Goal: Task Accomplishment & Management: Complete application form

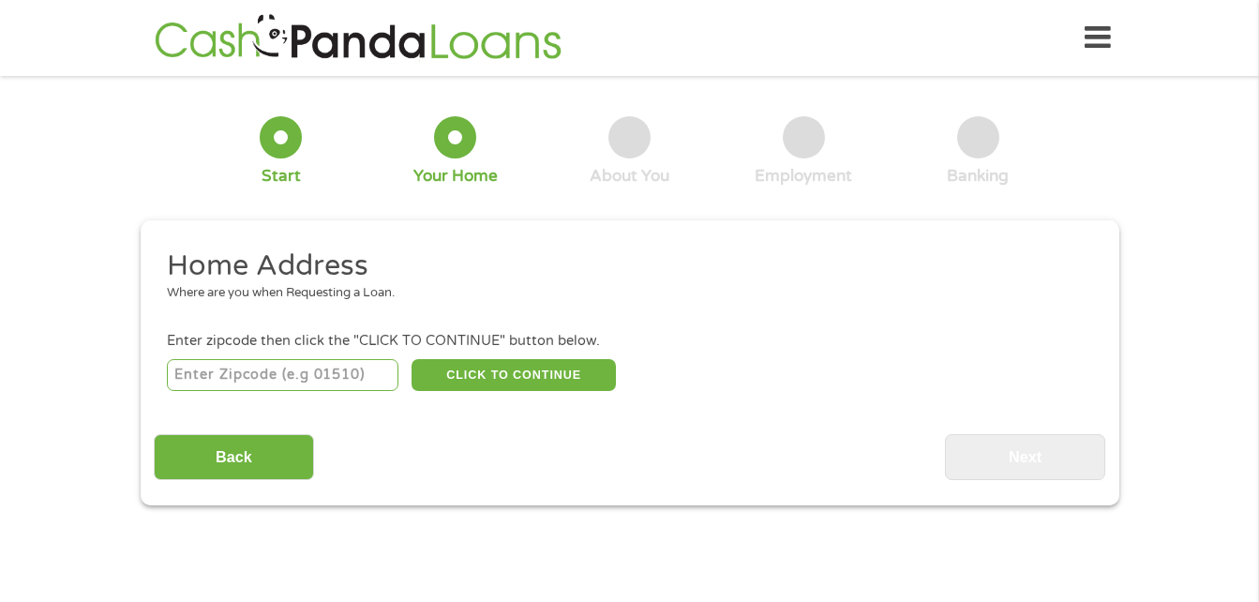
click at [309, 363] on input "number" at bounding box center [283, 375] width 232 height 32
type input "39402"
click at [526, 382] on button "CLICK TO CONTINUE" at bounding box center [514, 375] width 204 height 32
type input "39402"
type input "Hattiesburg"
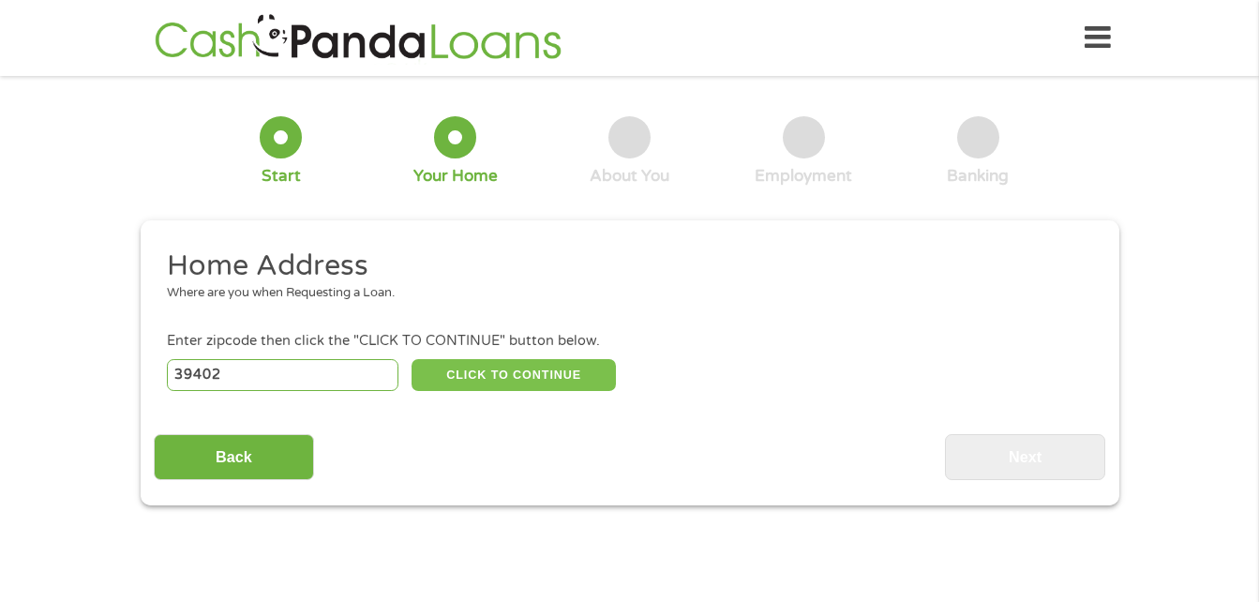
select select "[US_STATE]"
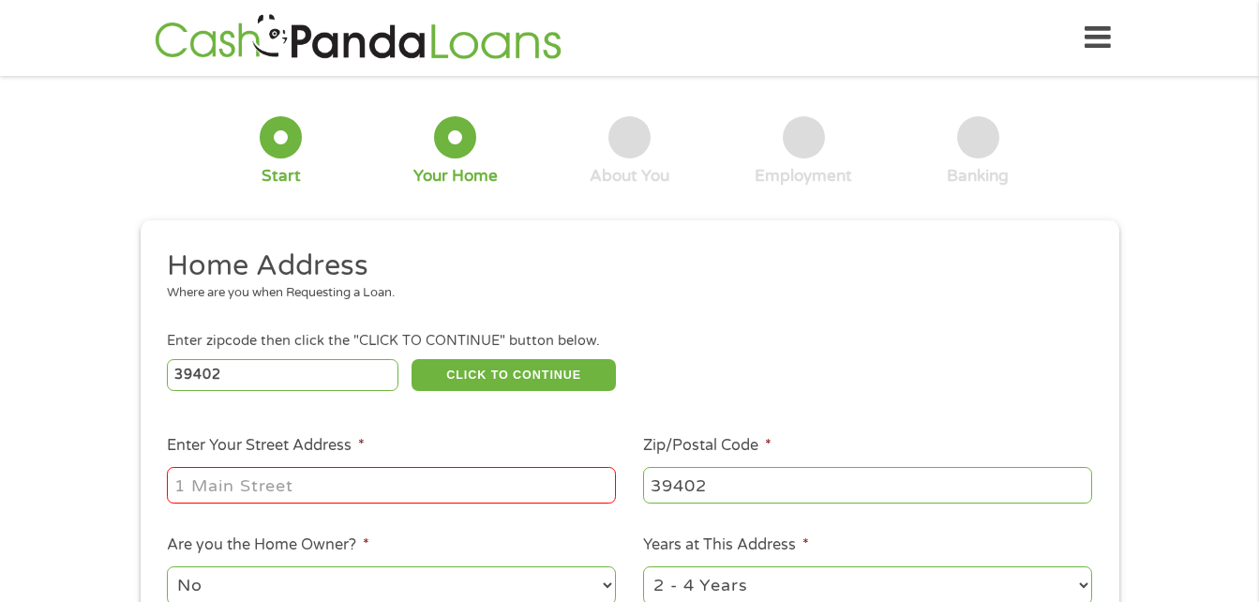
click at [255, 478] on input "Enter Your Street Address *" at bounding box center [391, 485] width 449 height 36
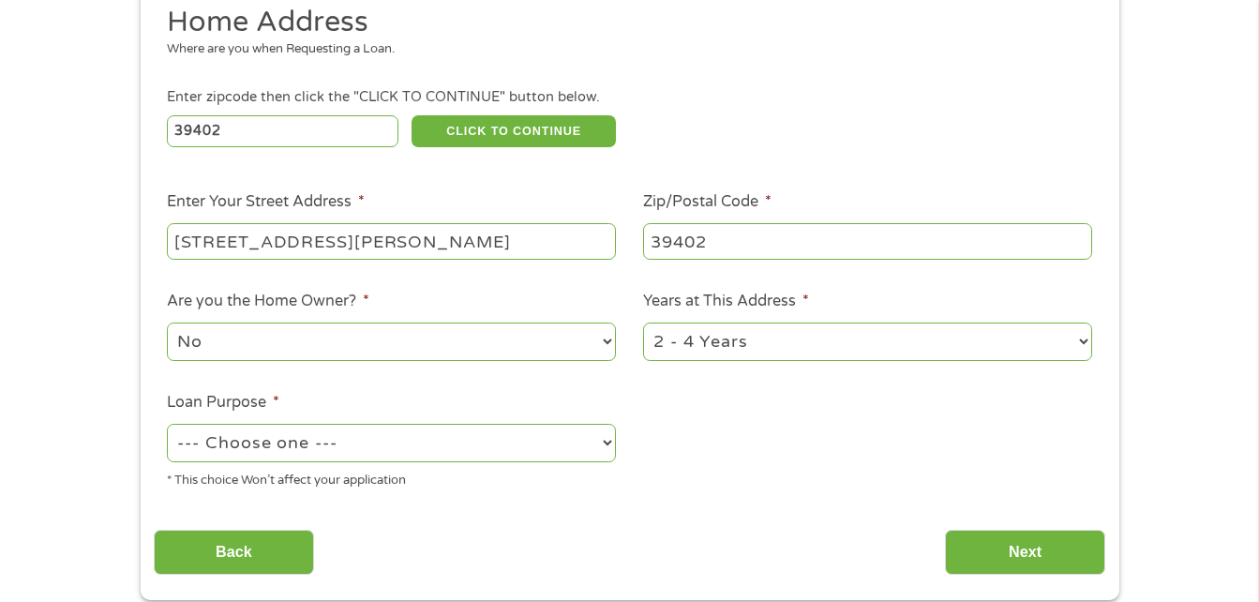
scroll to position [368, 0]
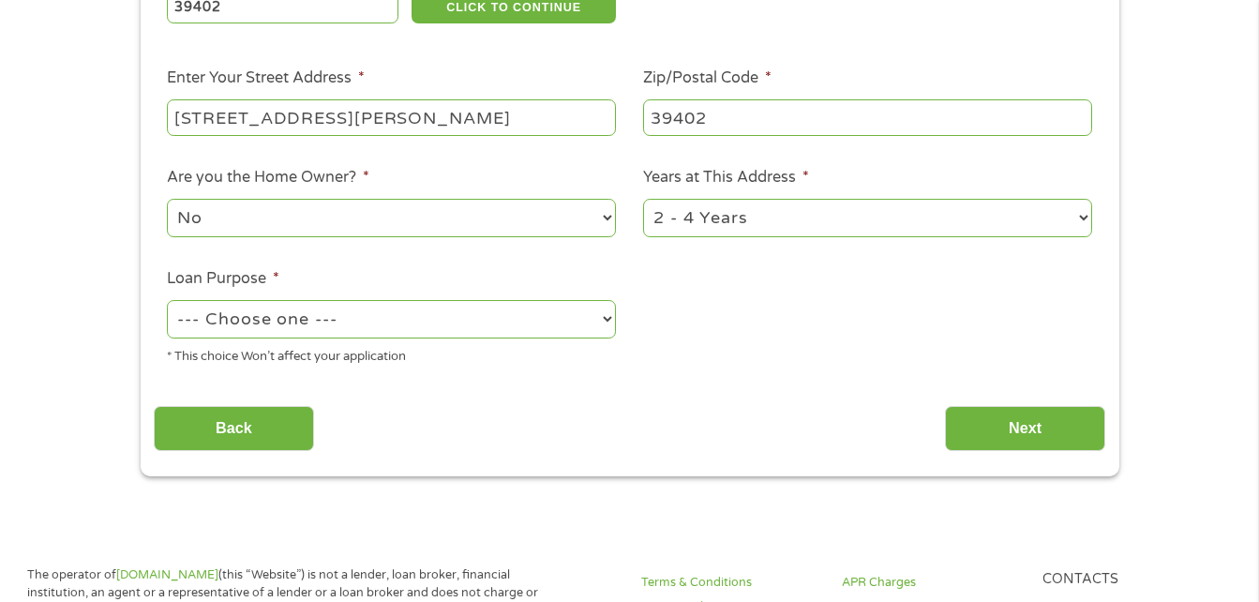
type input "[STREET_ADDRESS][PERSON_NAME]"
click at [418, 315] on select "--- Choose one --- Pay Bills Debt Consolidation Home Improvement Major Purchase…" at bounding box center [391, 319] width 449 height 38
click at [167, 300] on select "--- Choose one --- Pay Bills Debt Consolidation Home Improvement Major Purchase…" at bounding box center [391, 319] width 449 height 38
click at [435, 307] on select "--- Choose one --- Pay Bills Debt Consolidation Home Improvement Major Purchase…" at bounding box center [391, 319] width 449 height 38
select select "paybills"
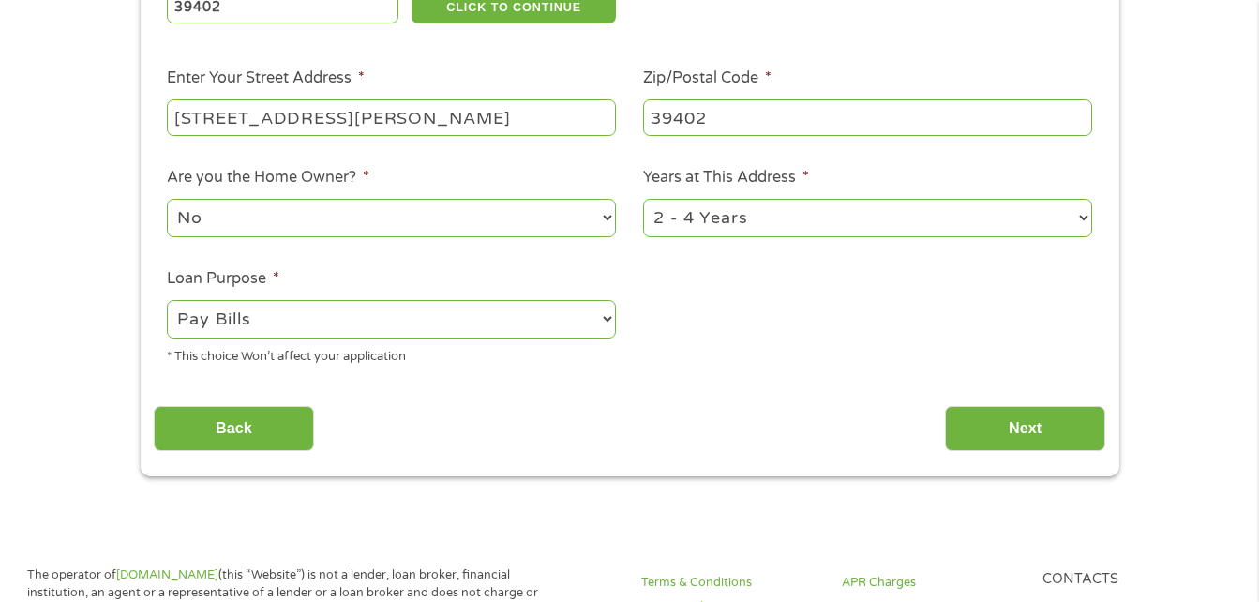
click at [167, 300] on select "--- Choose one --- Pay Bills Debt Consolidation Home Improvement Major Purchase…" at bounding box center [391, 319] width 449 height 38
click at [988, 425] on input "Next" at bounding box center [1025, 429] width 160 height 46
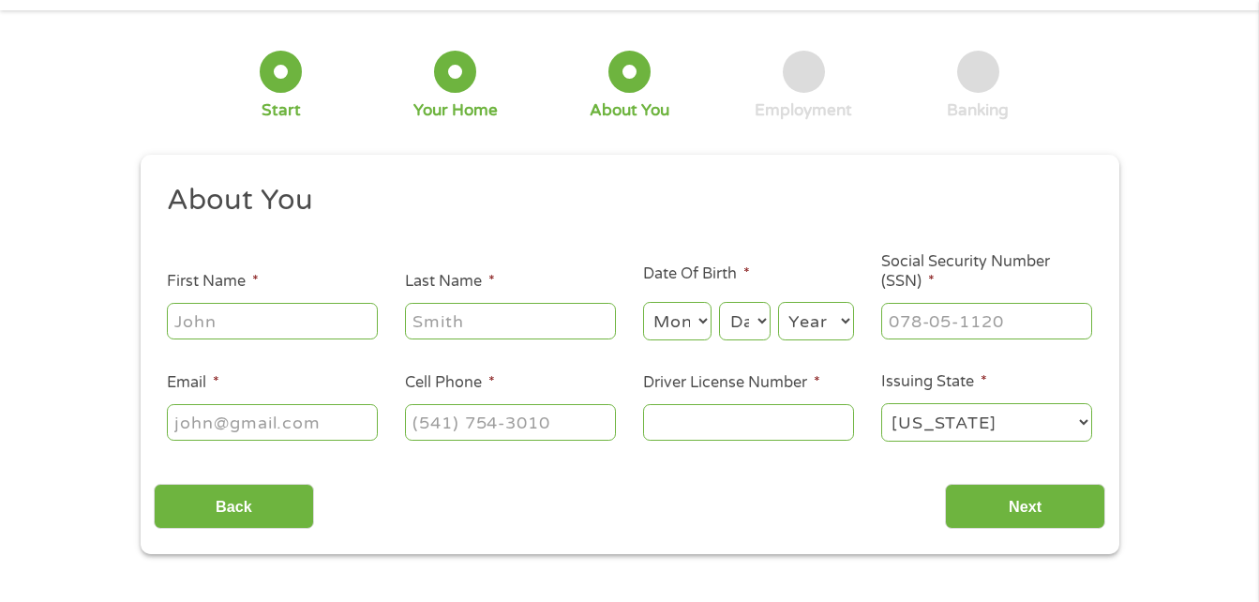
scroll to position [0, 0]
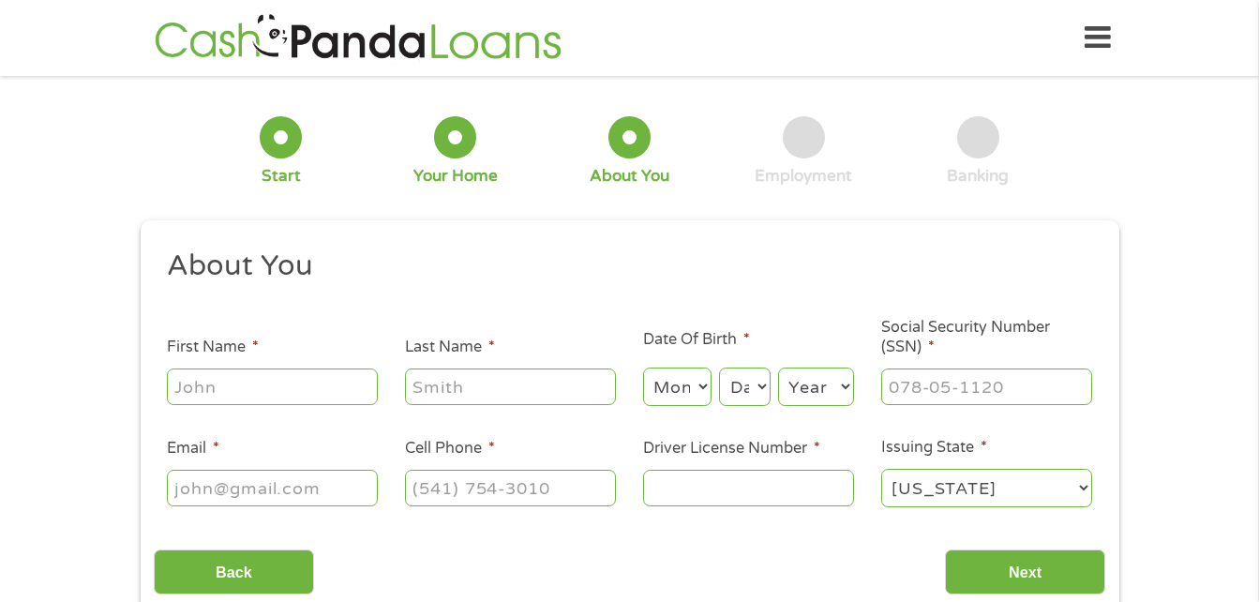
click at [231, 388] on input "First Name *" at bounding box center [272, 386] width 211 height 36
type input "Lauren"
click at [469, 390] on input "Last Name *" at bounding box center [510, 386] width 211 height 36
type input "[PERSON_NAME]"
click at [689, 380] on select "Month 1 2 3 4 5 6 7 8 9 10 11 12" at bounding box center [677, 387] width 68 height 38
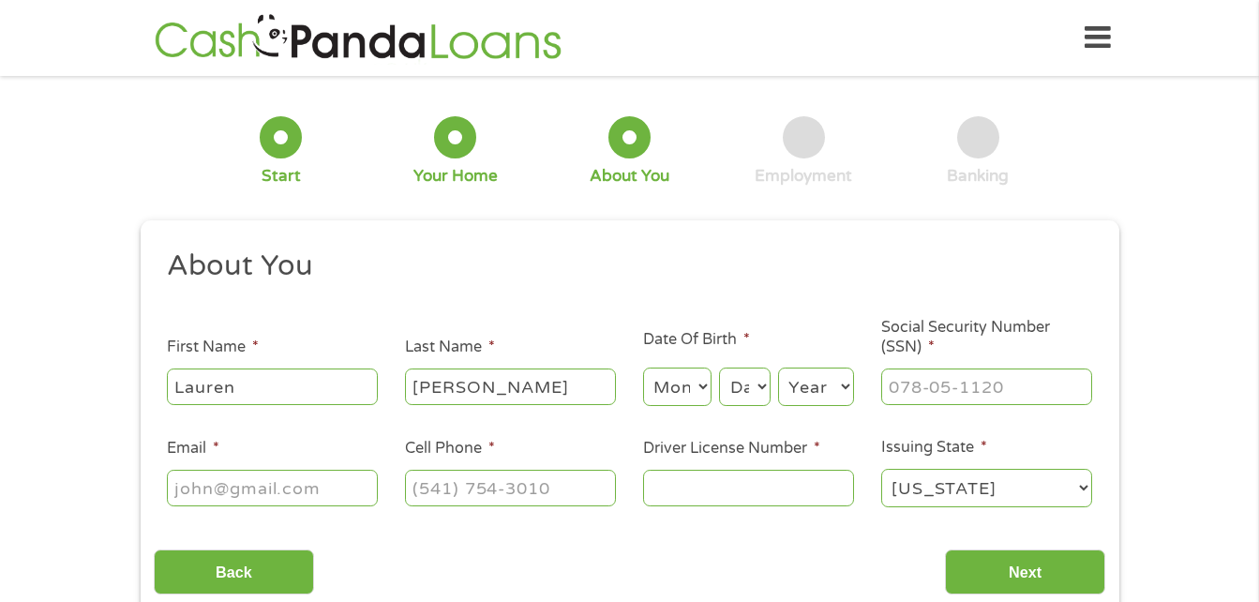
select select "9"
click at [643, 368] on select "Month 1 2 3 4 5 6 7 8 9 10 11 12" at bounding box center [677, 387] width 68 height 38
click at [747, 379] on select "Day 1 2 3 4 5 6 7 8 9 10 11 12 13 14 15 16 17 18 19 20 21 22 23 24 25 26 27 28 …" at bounding box center [744, 387] width 51 height 38
select select "3"
click at [719, 368] on select "Day 1 2 3 4 5 6 7 8 9 10 11 12 13 14 15 16 17 18 19 20 21 22 23 24 25 26 27 28 …" at bounding box center [744, 387] width 51 height 38
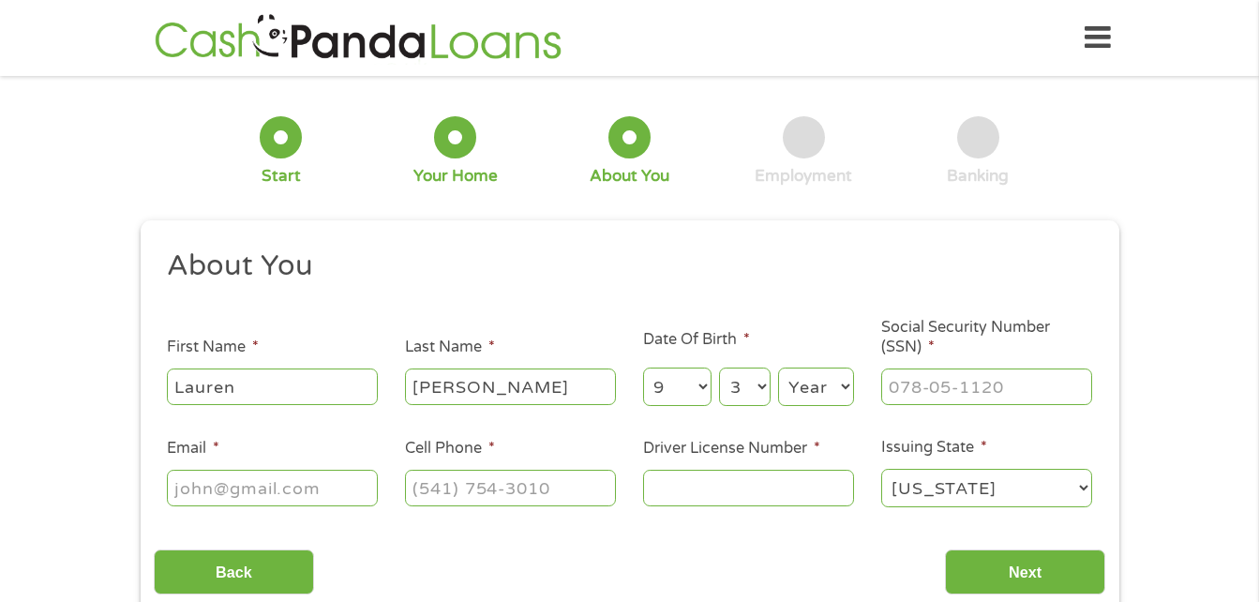
click at [835, 380] on select "Year [DATE] 2006 2005 2004 2003 2002 2001 2000 1999 1998 1997 1996 1995 1994 19…" at bounding box center [816, 387] width 76 height 38
select select "1989"
click at [778, 368] on select "Year [DATE] 2006 2005 2004 2003 2002 2001 2000 1999 1998 1997 1996 1995 1994 19…" at bounding box center [816, 387] width 76 height 38
click at [930, 341] on span "*" at bounding box center [931, 347] width 7 height 19
click at [930, 368] on input "Social Security Number (SSN) *" at bounding box center [986, 386] width 211 height 36
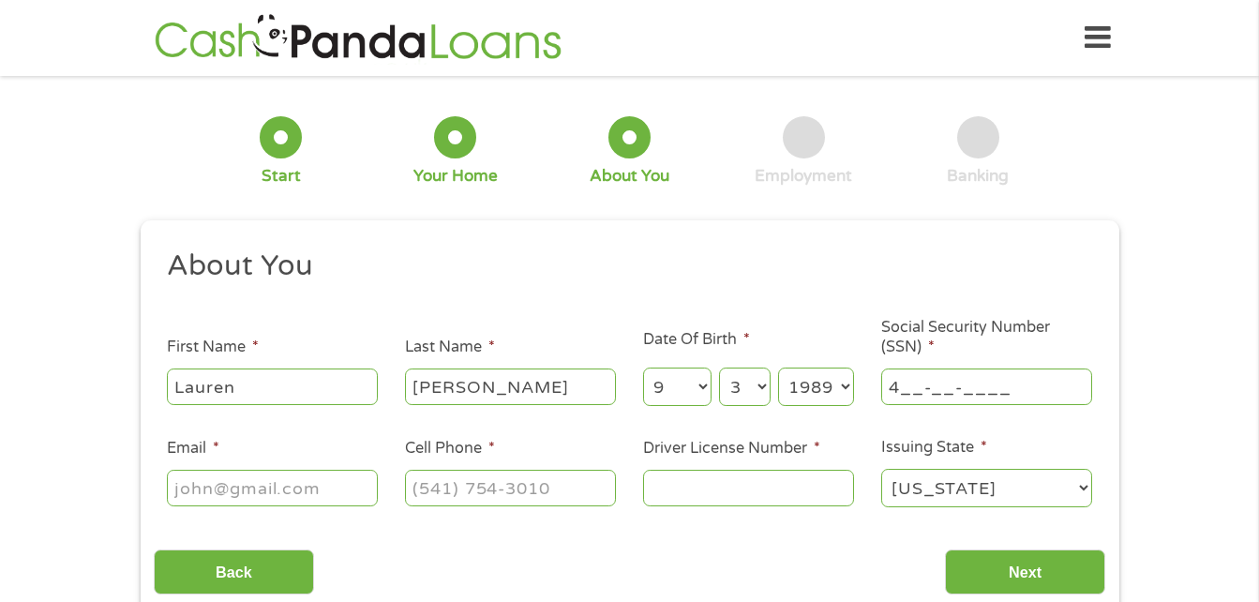
type input "___-__-____"
drag, startPoint x: 246, startPoint y: 391, endPoint x: 0, endPoint y: 346, distance: 249.8
type input "[PERSON_NAME]"
click at [669, 384] on select "Month 1 2 3 4 5 6 7 8 9 10 11 12" at bounding box center [677, 387] width 68 height 38
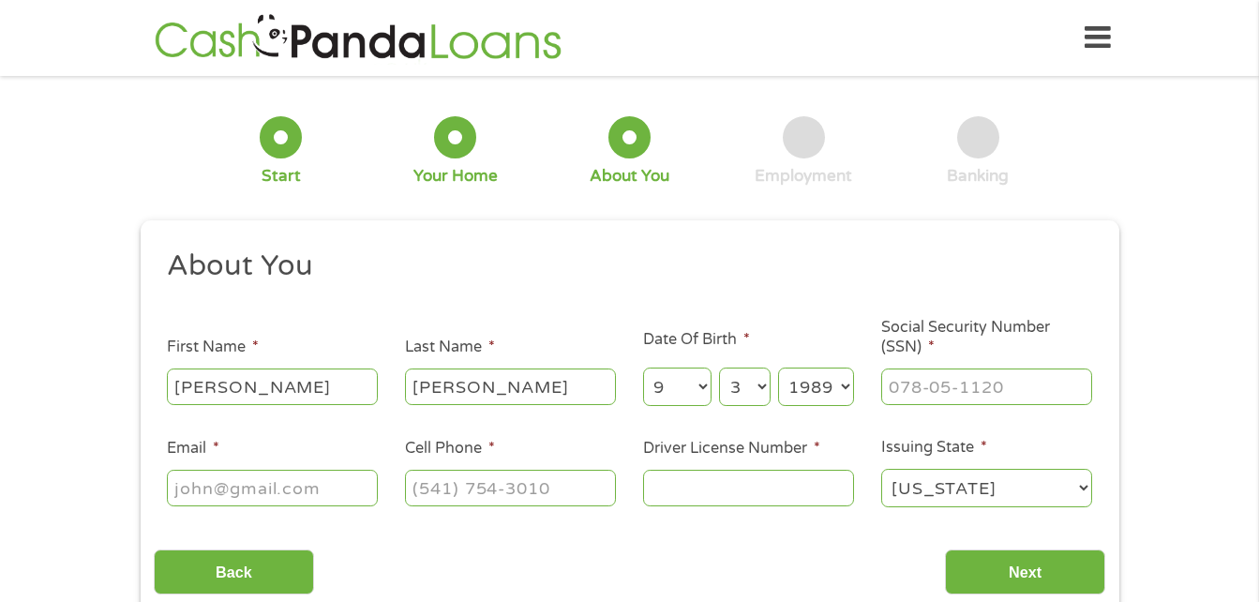
select select "4"
click at [643, 368] on select "Month 1 2 3 4 5 6 7 8 9 10 11 12" at bounding box center [677, 387] width 68 height 38
click at [747, 376] on select "Day 1 2 3 4 5 6 7 8 9 10 11 12 13 14 15 16 17 18 19 20 21 22 23 24 25 26 27 28 …" at bounding box center [744, 387] width 51 height 38
select select "15"
click at [719, 368] on select "Day 1 2 3 4 5 6 7 8 9 10 11 12 13 14 15 16 17 18 19 20 21 22 23 24 25 26 27 28 …" at bounding box center [744, 387] width 51 height 38
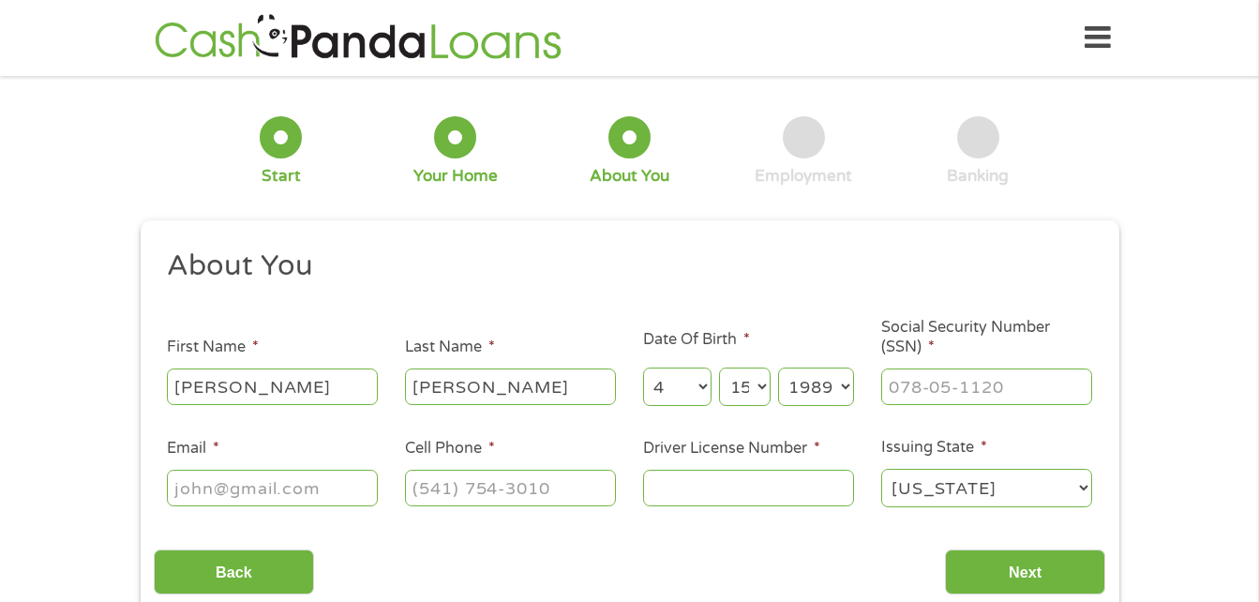
click at [832, 390] on select "Year [DATE] 2006 2005 2004 2003 2002 2001 2000 1999 1998 1997 1996 1995 1994 19…" at bounding box center [816, 387] width 76 height 38
select select "1964"
click at [778, 368] on select "Year [DATE] 2006 2005 2004 2003 2002 2001 2000 1999 1998 1997 1996 1995 1994 19…" at bounding box center [816, 387] width 76 height 38
click at [930, 396] on input "___-__-____" at bounding box center [986, 386] width 211 height 36
type input "263-63-3166"
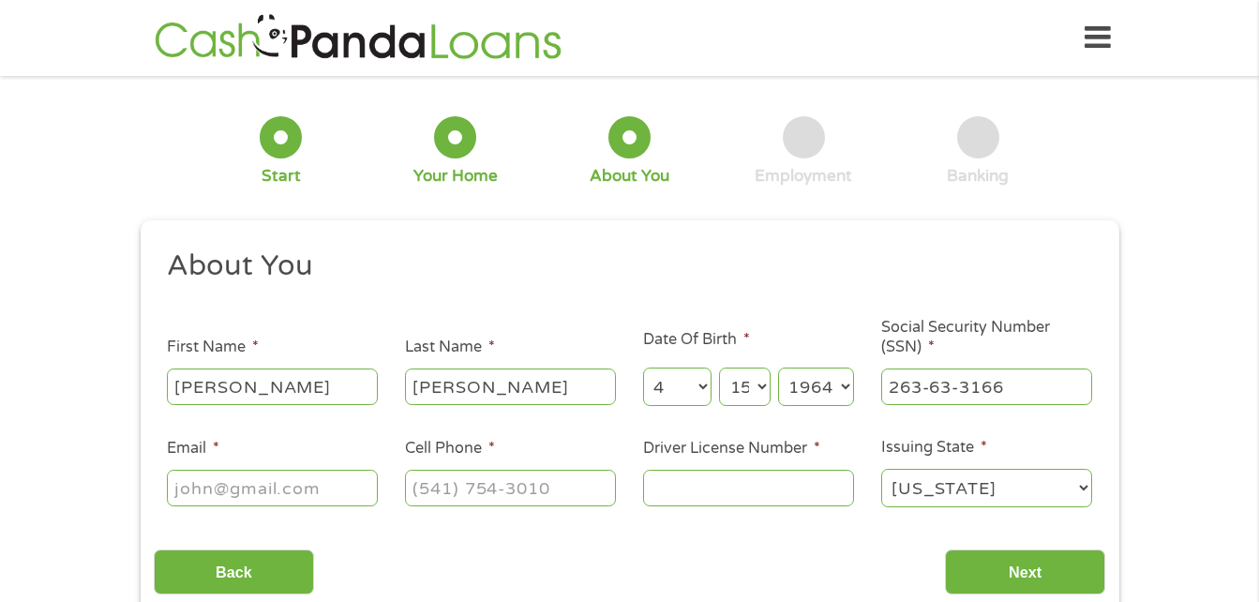
click at [307, 485] on input "Email *" at bounding box center [272, 488] width 211 height 36
type input "[EMAIL_ADDRESS][DOMAIN_NAME]"
click at [427, 486] on input "(___) ___-____" at bounding box center [510, 488] width 211 height 36
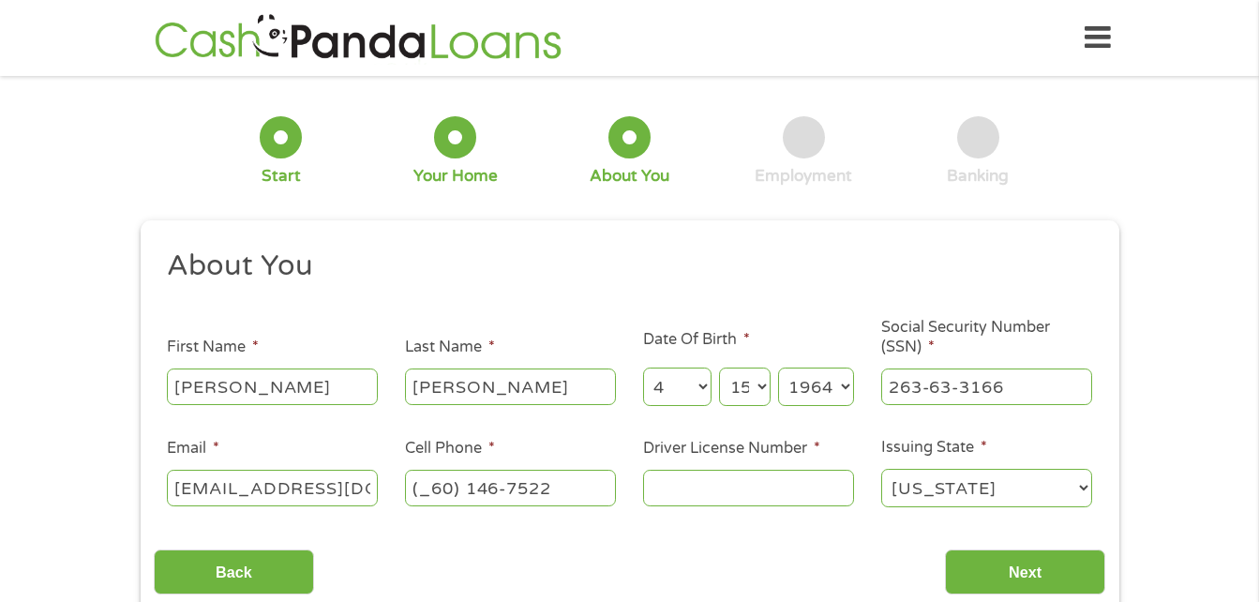
drag, startPoint x: 554, startPoint y: 483, endPoint x: 41, endPoint y: 421, distance: 516.6
click at [42, 420] on div "1 Start 2 Your Home 3 About You 4 Employment 5 Banking 6 This field is hidden w…" at bounding box center [629, 354] width 1259 height 531
type input "[PHONE_NUMBER]"
click at [692, 500] on input "Driver License Number *" at bounding box center [748, 488] width 211 height 36
type input "7"
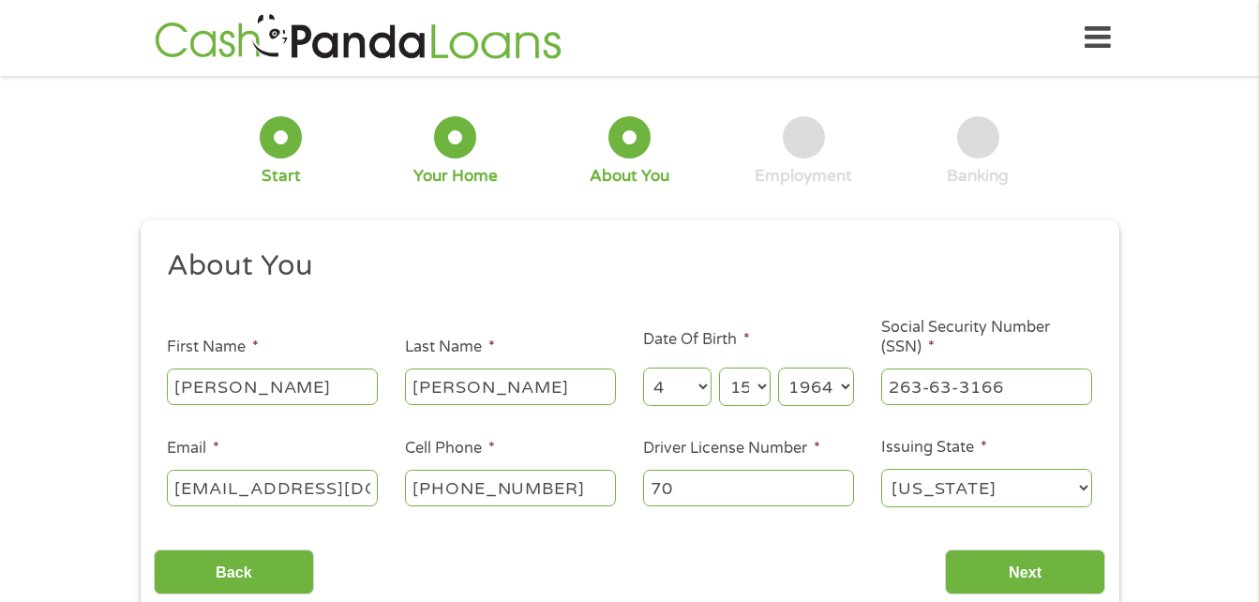
type input "7"
type input "8507494"
click at [1037, 561] on input "Next" at bounding box center [1025, 572] width 160 height 46
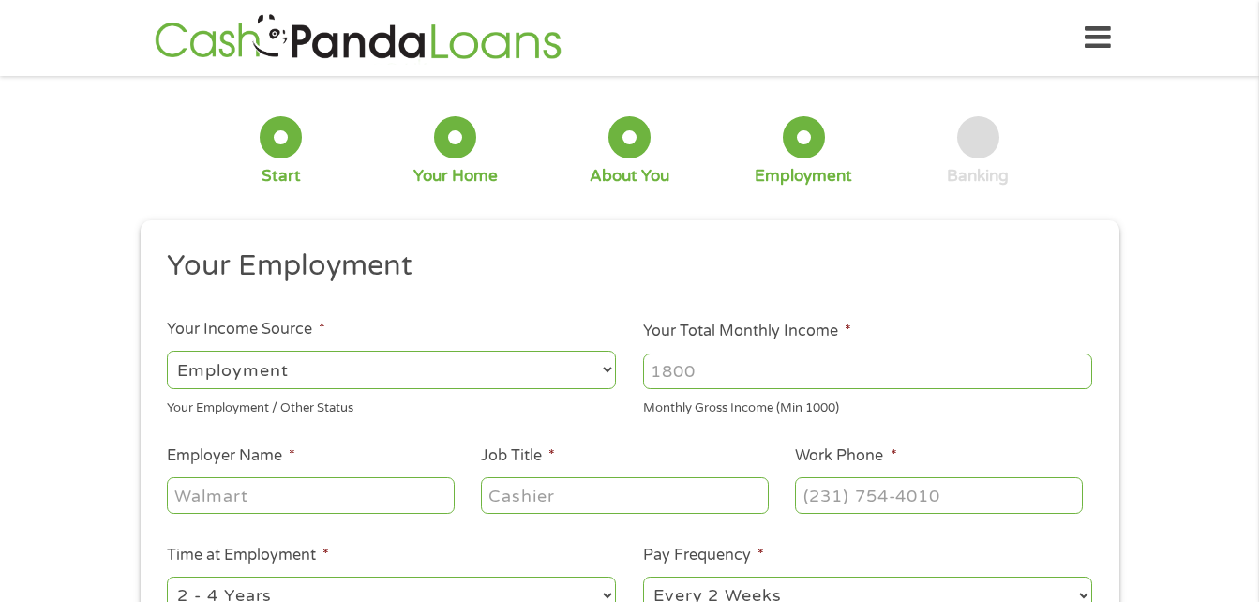
click at [771, 360] on input "Your Total Monthly Income *" at bounding box center [867, 371] width 449 height 36
type input "2100"
click at [288, 498] on input "Employer Name *" at bounding box center [310, 495] width 287 height 36
type input "c"
type input "Cracker Barrel"
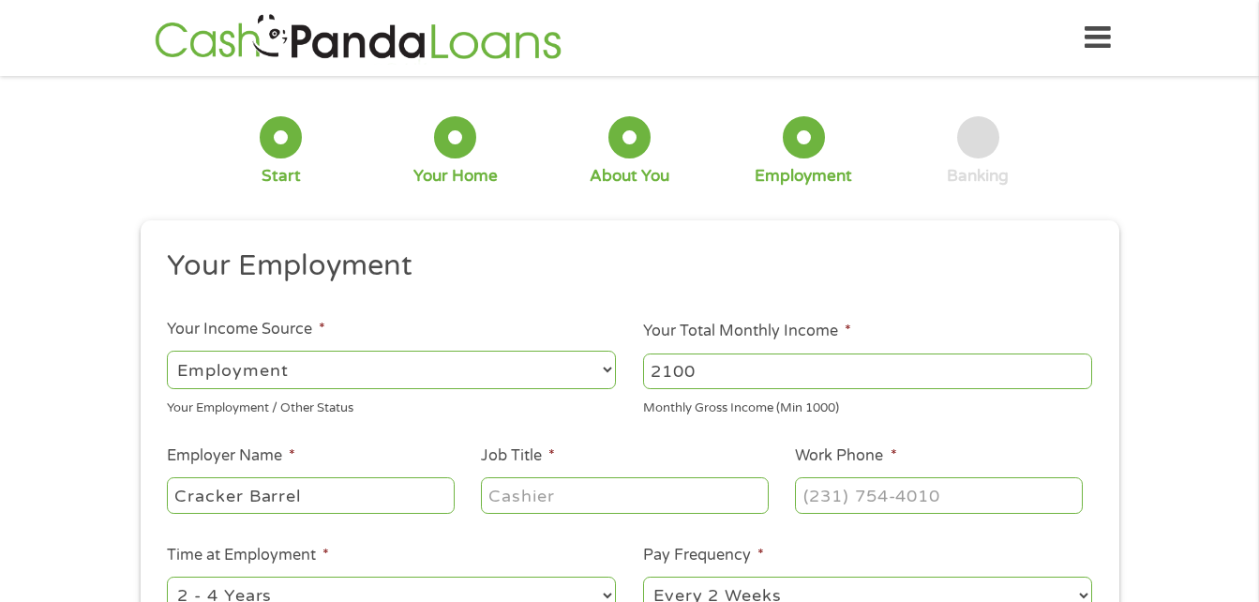
click at [566, 500] on input "Job Title *" at bounding box center [624, 495] width 287 height 36
type input "h"
type input "Hostess"
click at [820, 517] on div at bounding box center [938, 495] width 287 height 43
click at [836, 488] on input "(___) ___-____" at bounding box center [938, 495] width 287 height 36
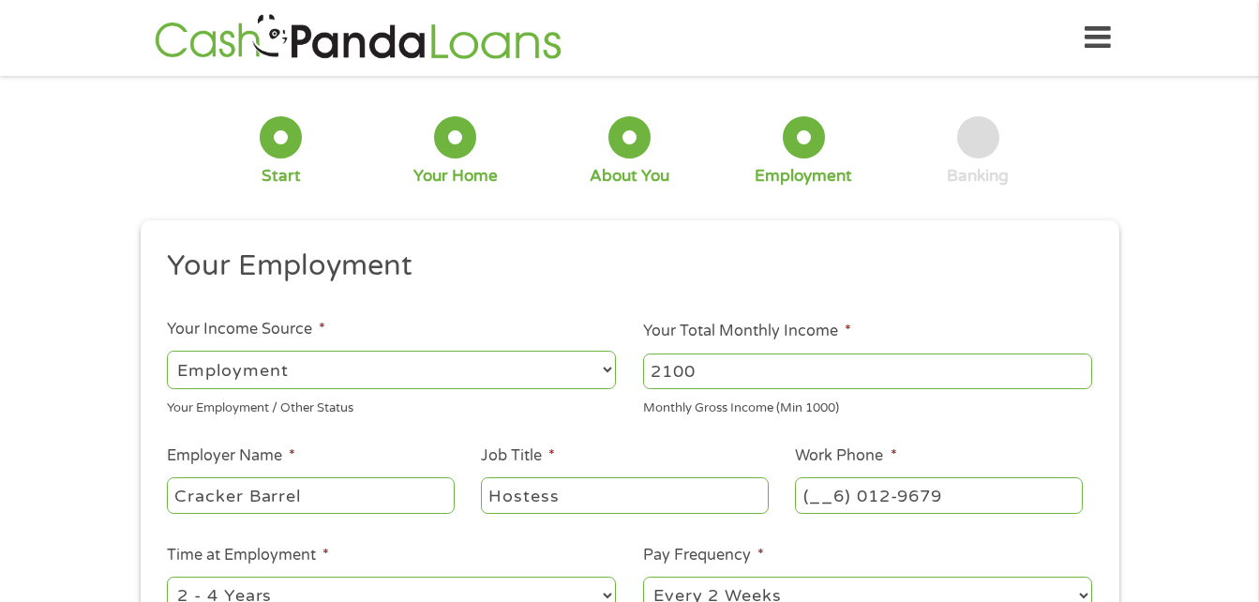
drag, startPoint x: 950, startPoint y: 505, endPoint x: 488, endPoint y: 535, distance: 463.2
click at [488, 531] on ul "Your Employment Your Income Source * --- Choose one --- Employment [DEMOGRAPHIC…" at bounding box center [630, 491] width 952 height 486
type input "[PHONE_NUMBER]"
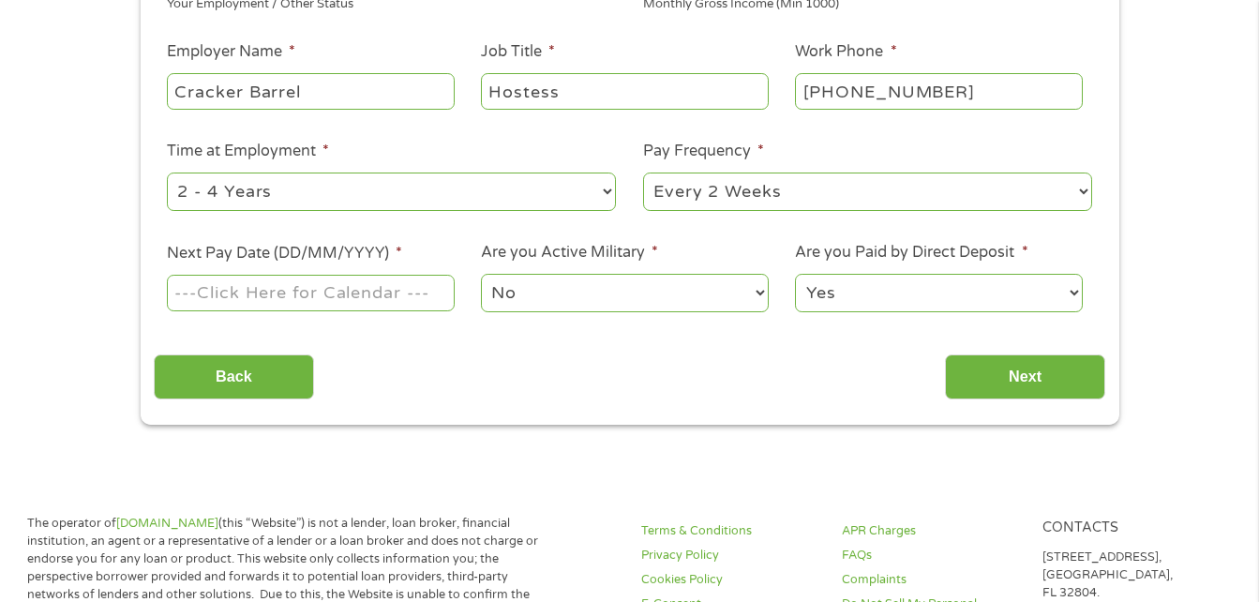
scroll to position [413, 0]
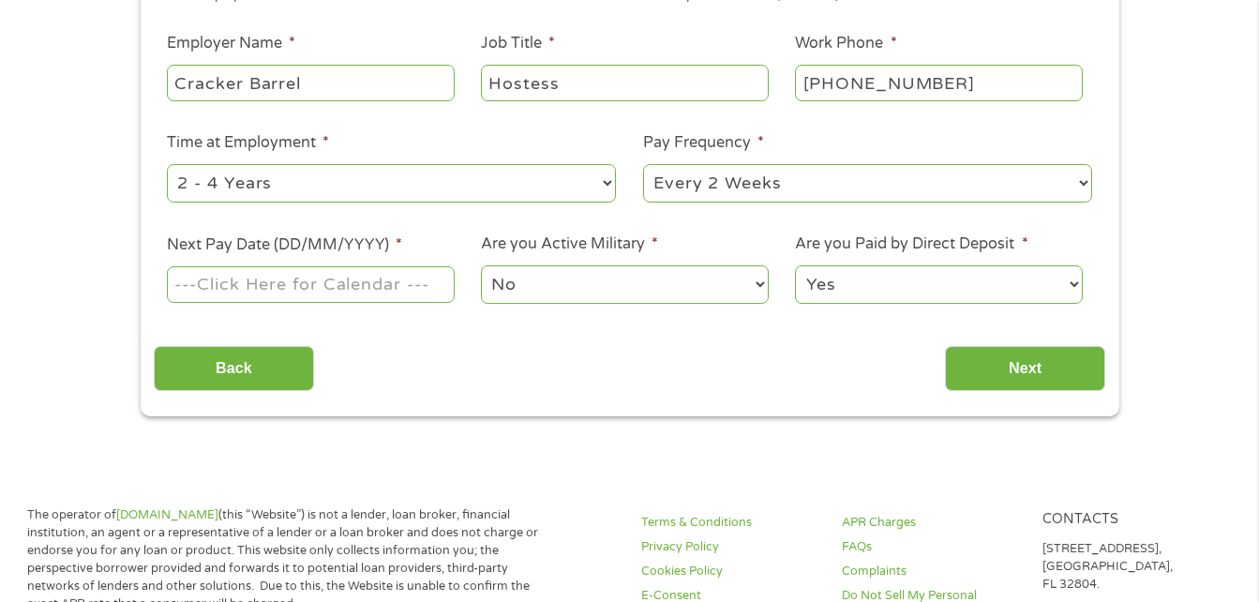
click at [315, 188] on select "--- Choose one --- 1 Year or less 1 - 2 Years 2 - 4 Years Over 4 Years" at bounding box center [391, 183] width 449 height 38
select select "12months"
click at [167, 164] on select "--- Choose one --- 1 Year or less 1 - 2 Years 2 - 4 Years Over 4 Years" at bounding box center [391, 183] width 449 height 38
click at [335, 291] on input "Next Pay Date (DD/MM/YYYY) *" at bounding box center [310, 284] width 287 height 36
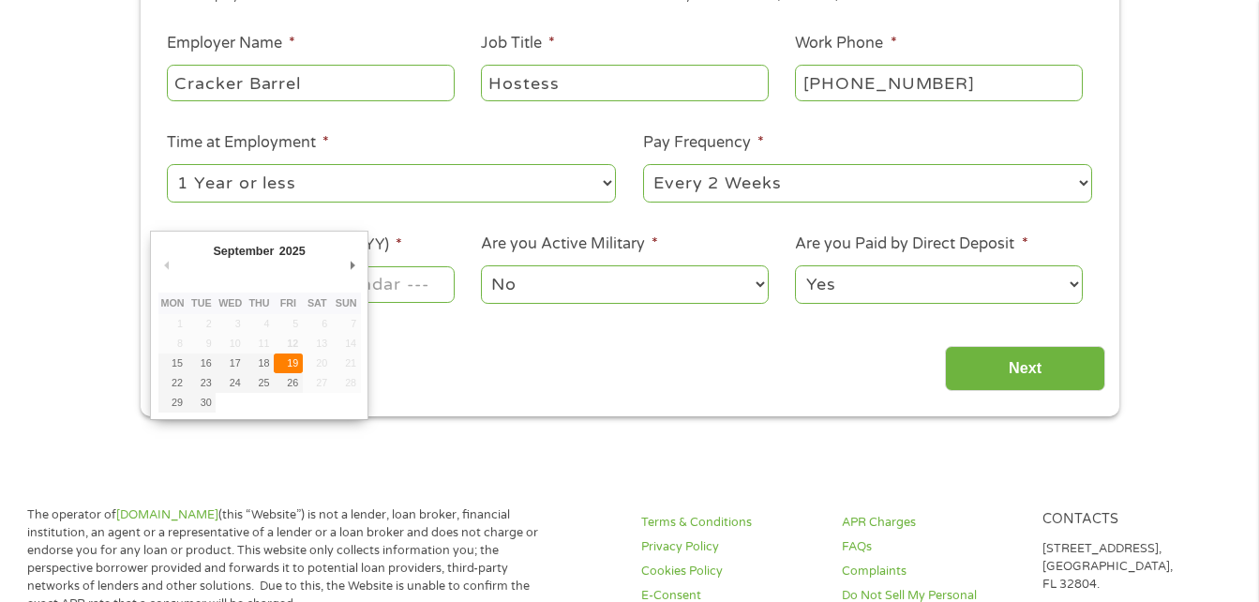
type input "[DATE]"
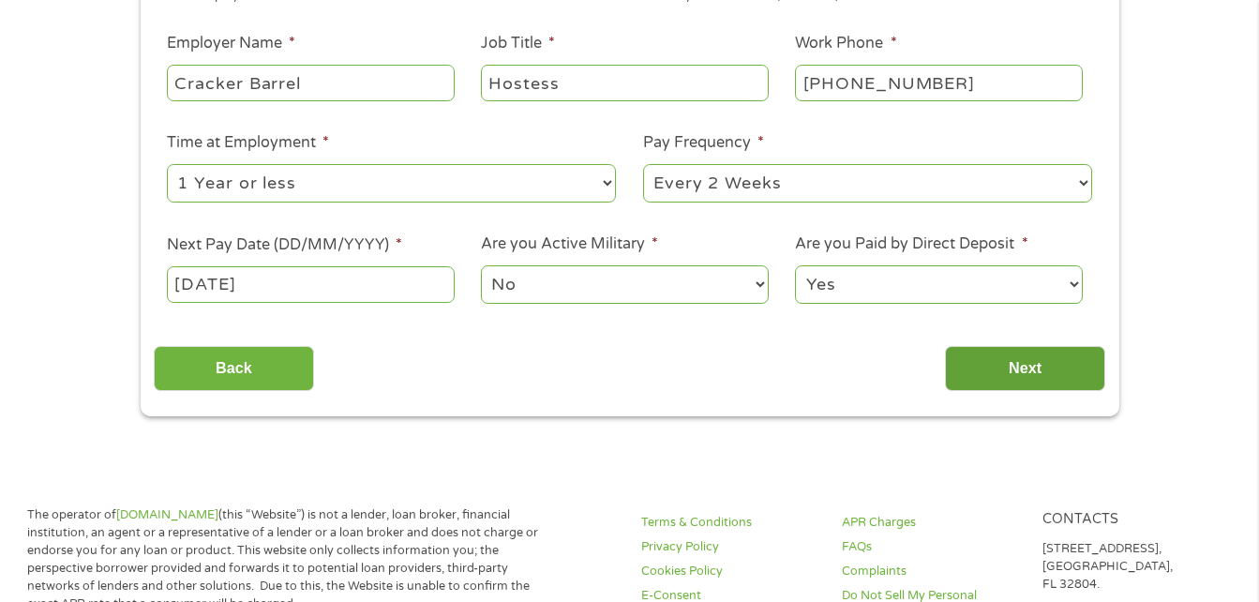
click at [1036, 360] on input "Next" at bounding box center [1025, 369] width 160 height 46
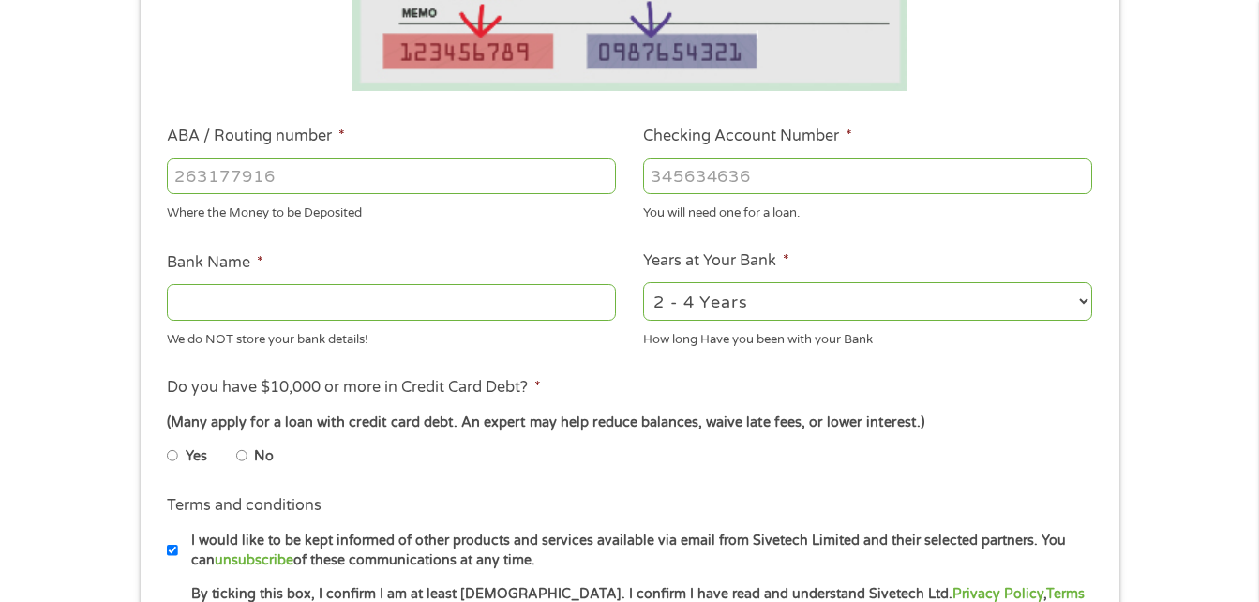
scroll to position [487, 0]
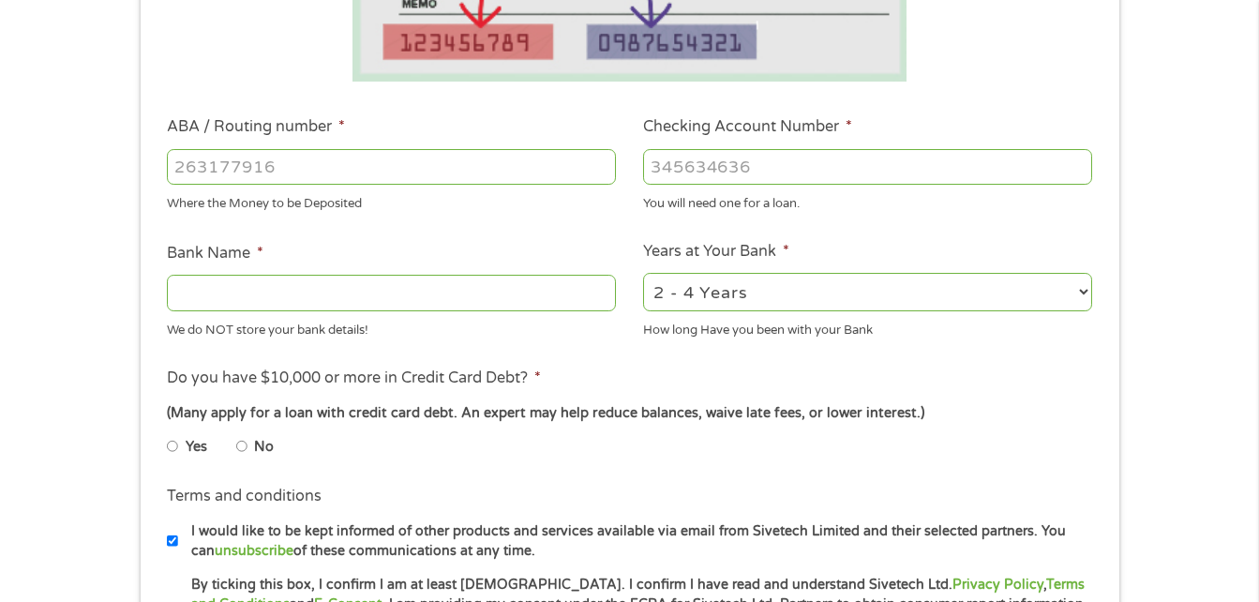
click at [308, 179] on input "ABA / Routing number *" at bounding box center [391, 167] width 449 height 36
type input "031101279"
type input "THE BANCORP BANK"
type input "031101279"
click at [694, 162] on input "Checking Account Number *" at bounding box center [867, 167] width 449 height 36
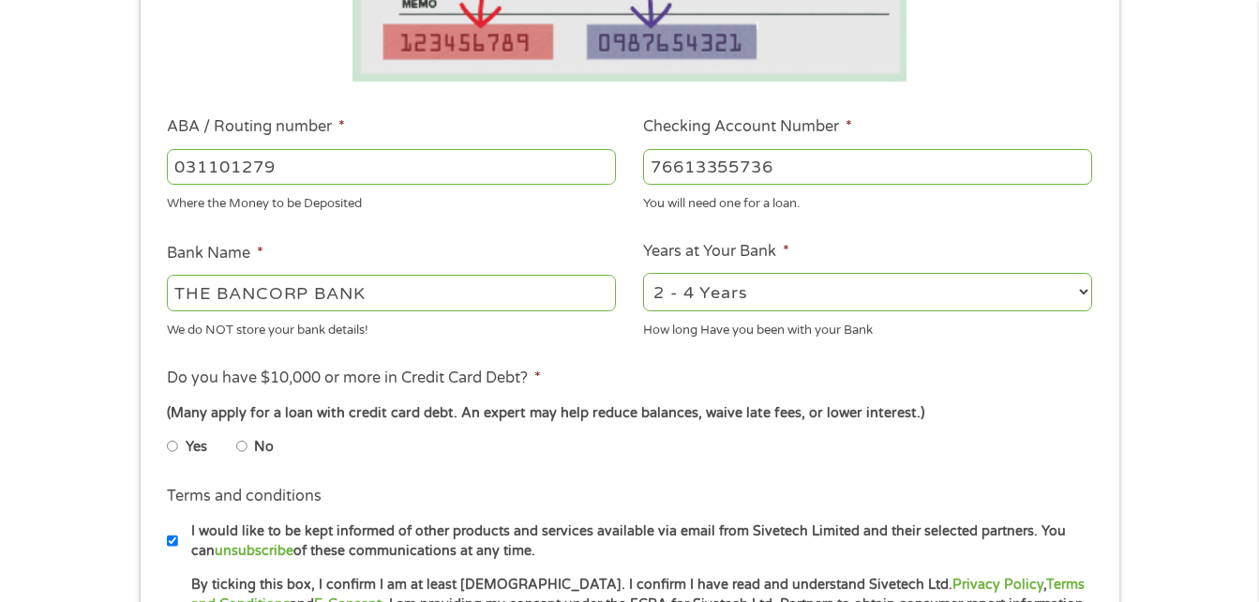
type input "76613355736"
click at [823, 301] on select "2 - 4 Years 6 - 12 Months 1 - 2 Years Over 4 Years" at bounding box center [867, 292] width 449 height 38
select select "24months"
click at [643, 273] on select "2 - 4 Years 6 - 12 Months 1 - 2 Years Over 4 Years" at bounding box center [867, 292] width 449 height 38
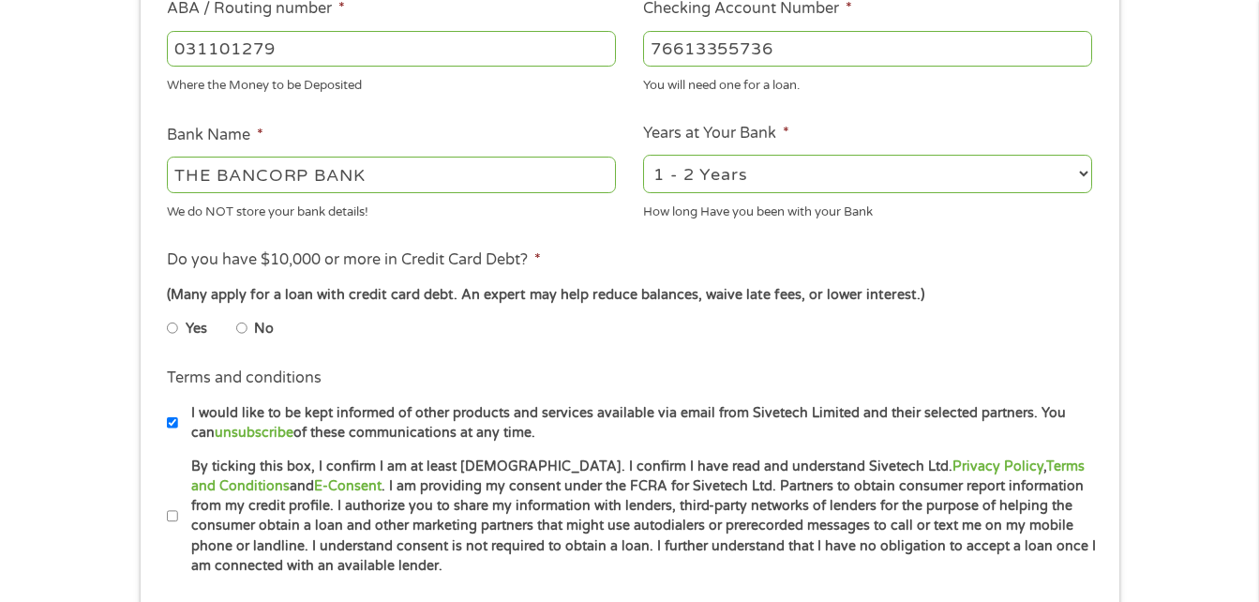
scroll to position [624, 0]
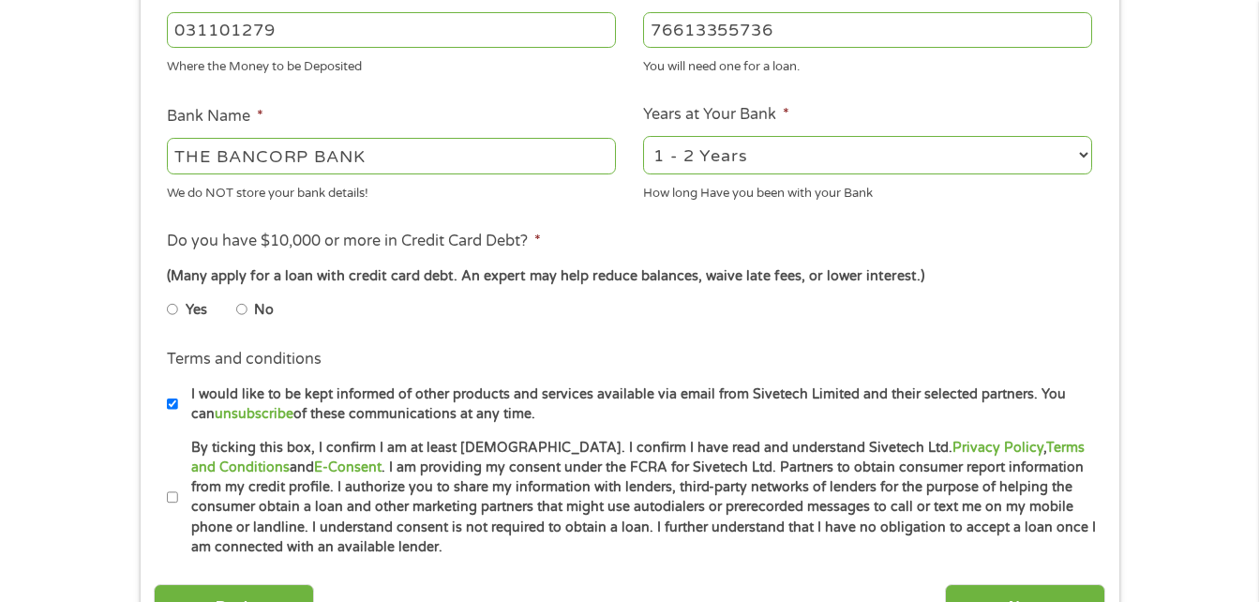
click at [247, 310] on input "No" at bounding box center [241, 309] width 11 height 30
radio input "true"
click at [178, 494] on label "By ticking this box, I confirm I am at least [DEMOGRAPHIC_DATA]. I confirm I ha…" at bounding box center [638, 498] width 920 height 120
click at [178, 494] on input "By ticking this box, I confirm I am at least [DEMOGRAPHIC_DATA]. I confirm I ha…" at bounding box center [172, 498] width 11 height 30
checkbox input "true"
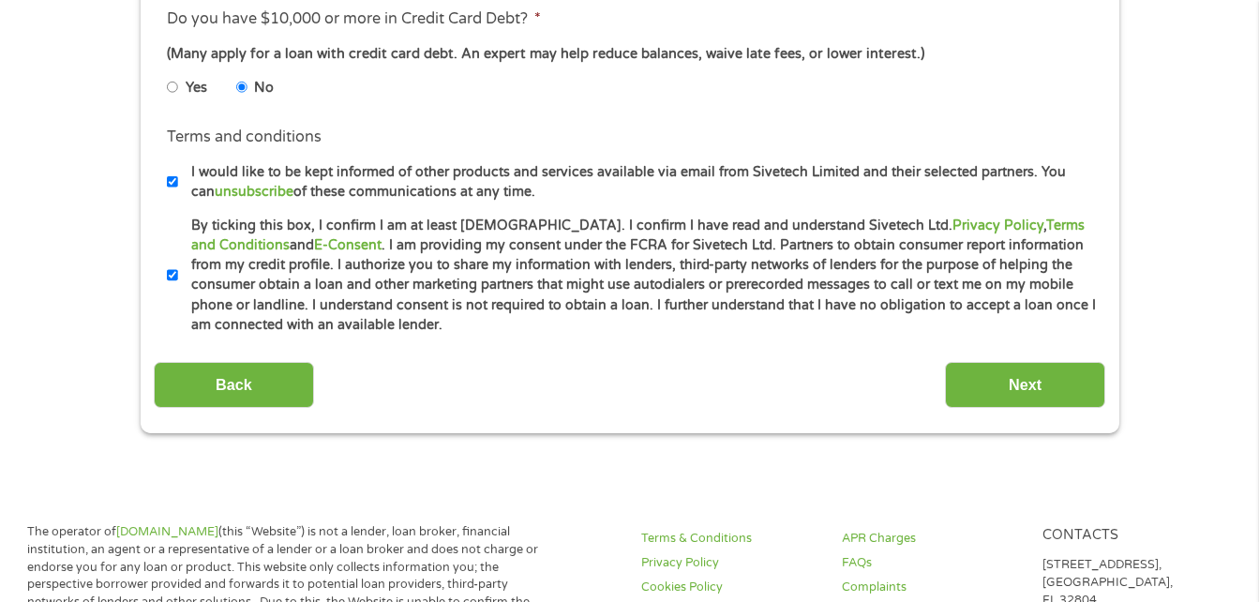
scroll to position [855, 0]
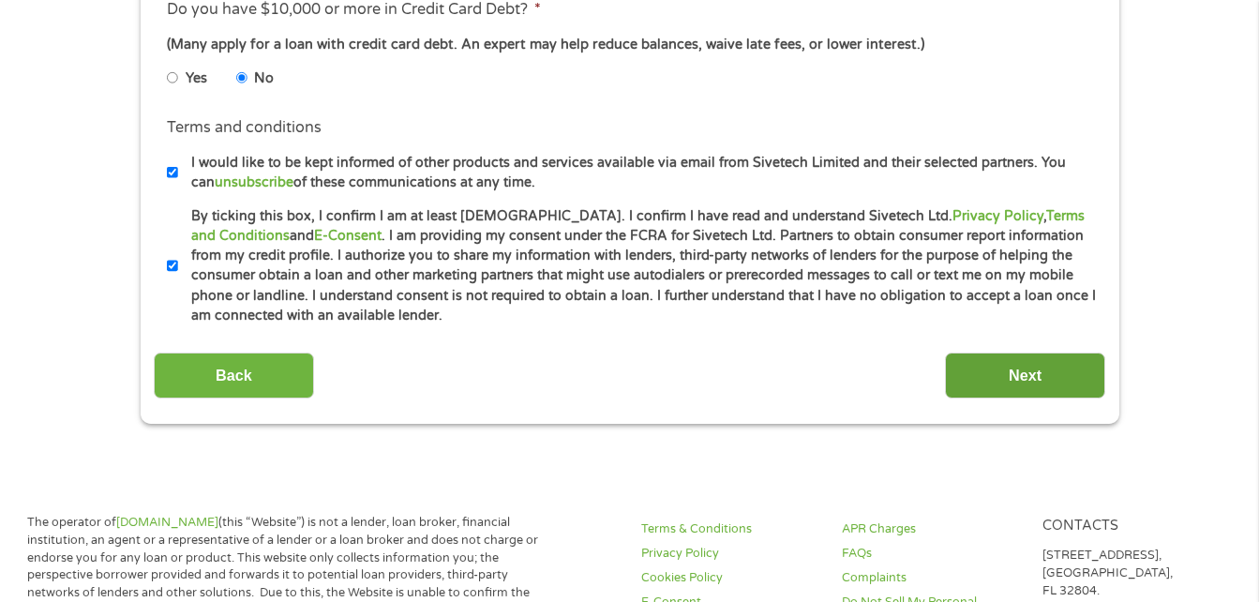
click at [1032, 379] on input "Next" at bounding box center [1025, 376] width 160 height 46
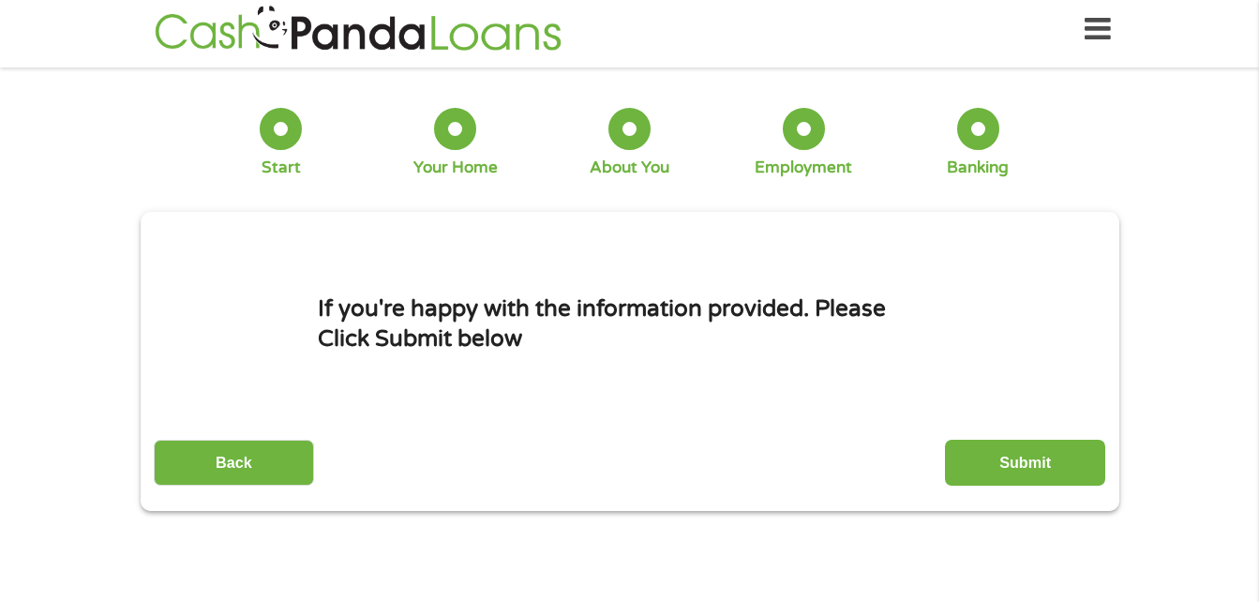
scroll to position [0, 0]
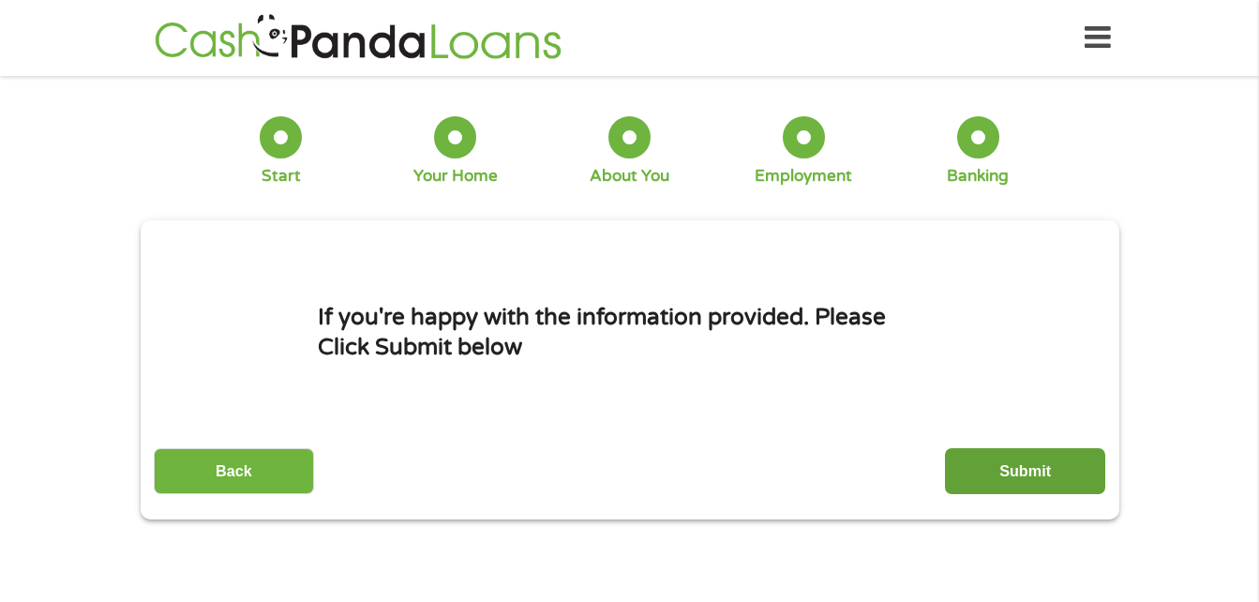
click at [1025, 462] on input "Submit" at bounding box center [1025, 471] width 160 height 46
